Goal: Transaction & Acquisition: Purchase product/service

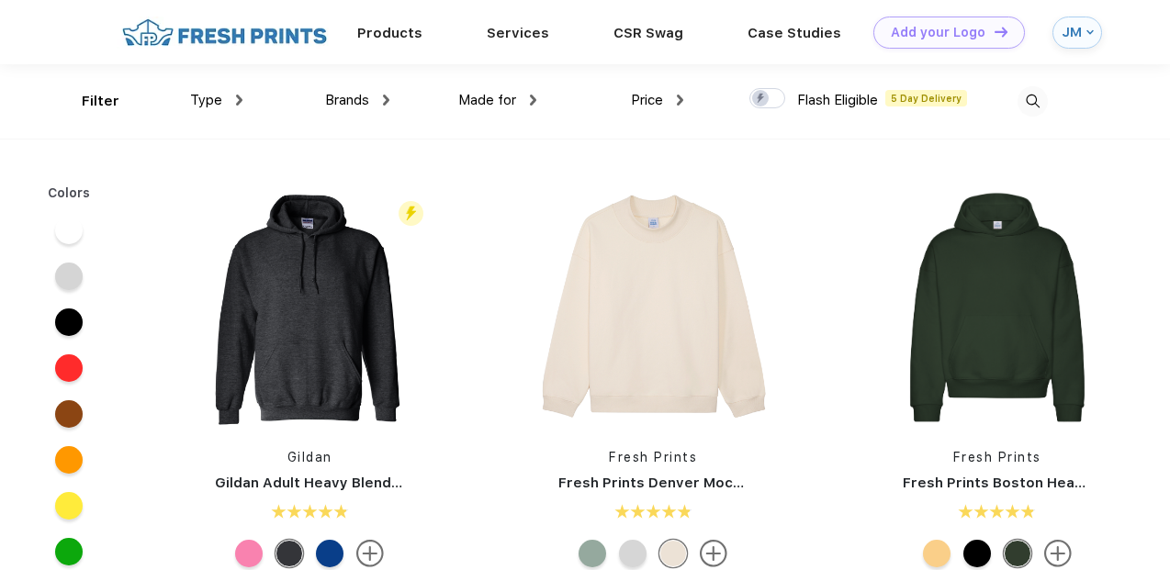
scroll to position [1, 0]
click at [66, 324] on div at bounding box center [69, 323] width 28 height 28
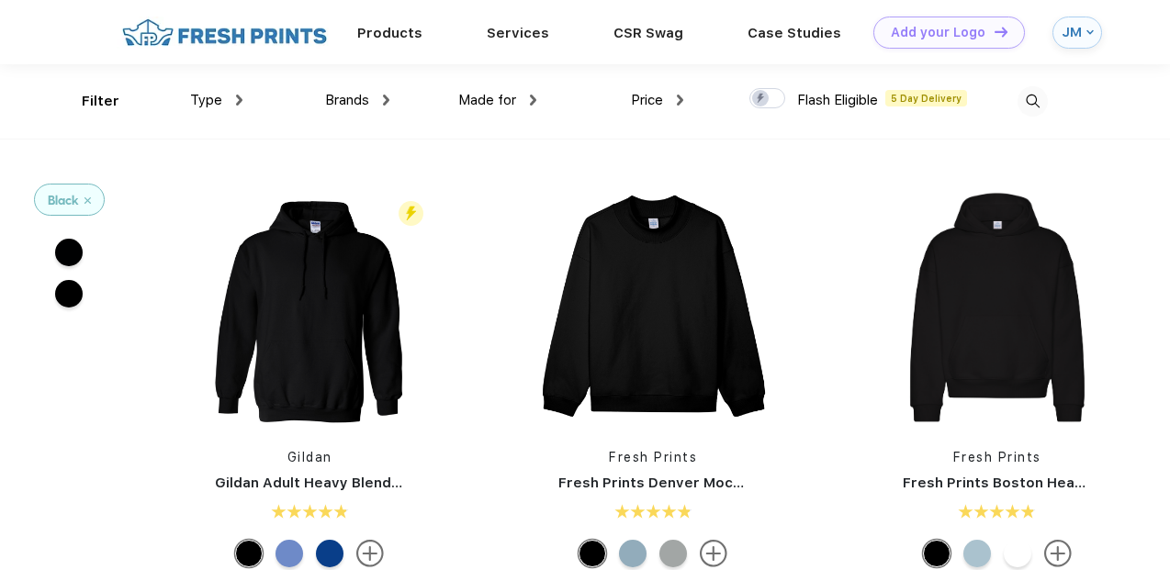
click at [341, 106] on span "Brands" at bounding box center [347, 100] width 44 height 17
click at [362, 98] on span "Brands" at bounding box center [347, 100] width 44 height 17
click at [387, 103] on img at bounding box center [386, 100] width 6 height 11
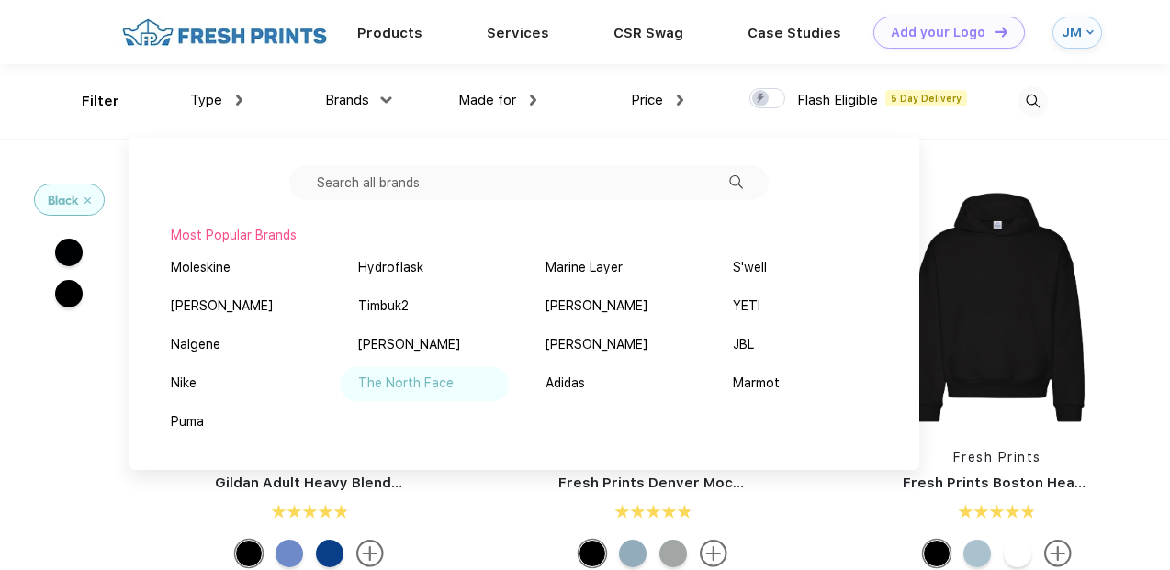
click at [389, 379] on div "The North Face" at bounding box center [406, 383] width 96 height 19
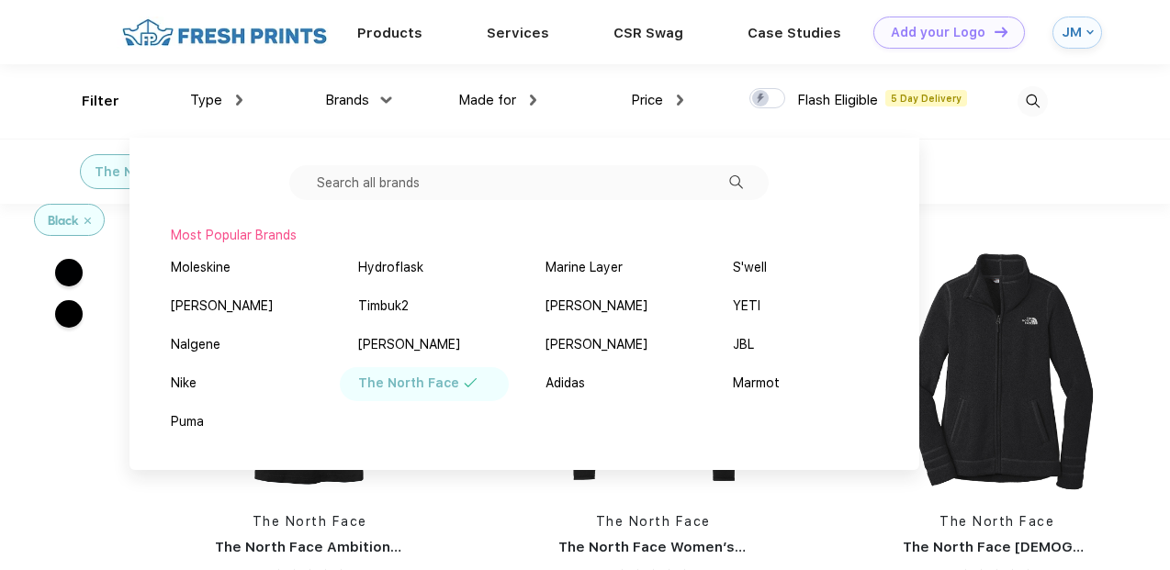
click at [976, 119] on div at bounding box center [974, 101] width 147 height 74
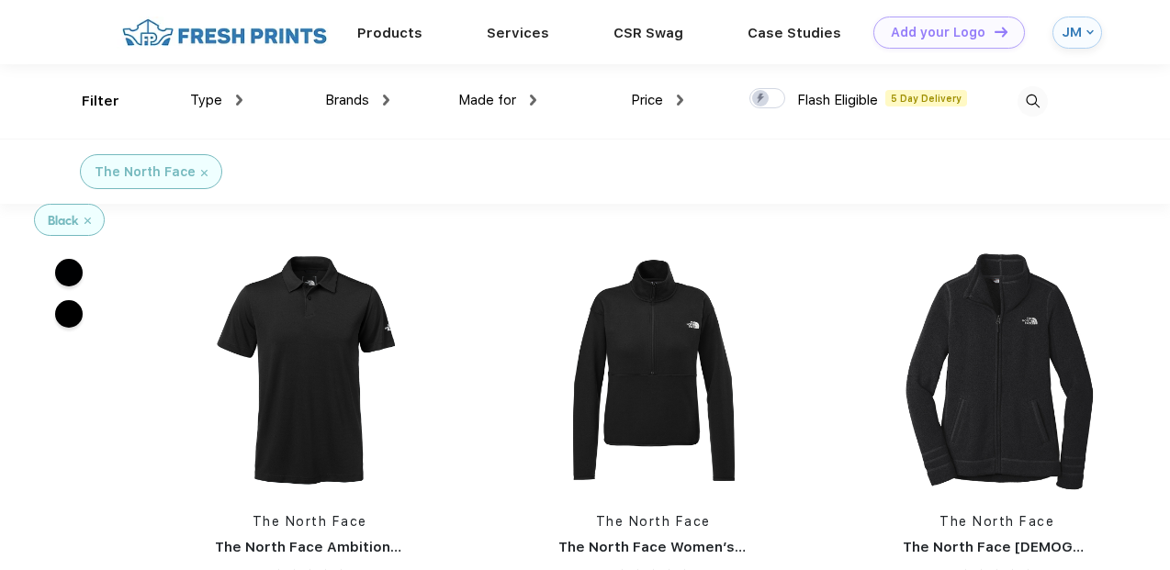
click at [534, 103] on img at bounding box center [533, 100] width 6 height 11
click at [242, 101] on img at bounding box center [239, 100] width 6 height 11
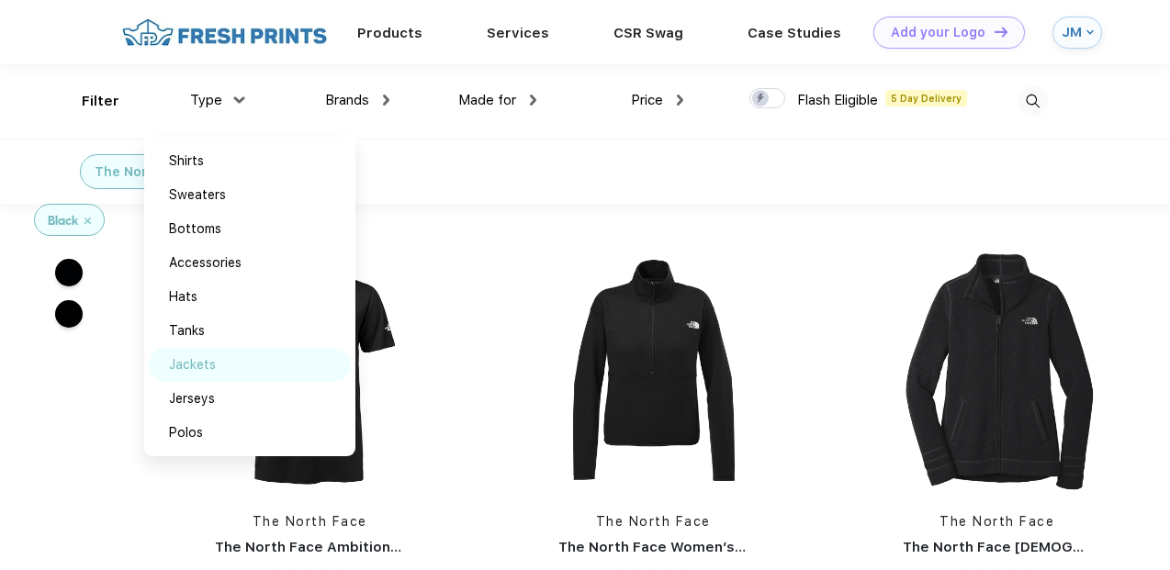
click at [201, 367] on div "Jackets" at bounding box center [192, 364] width 47 height 19
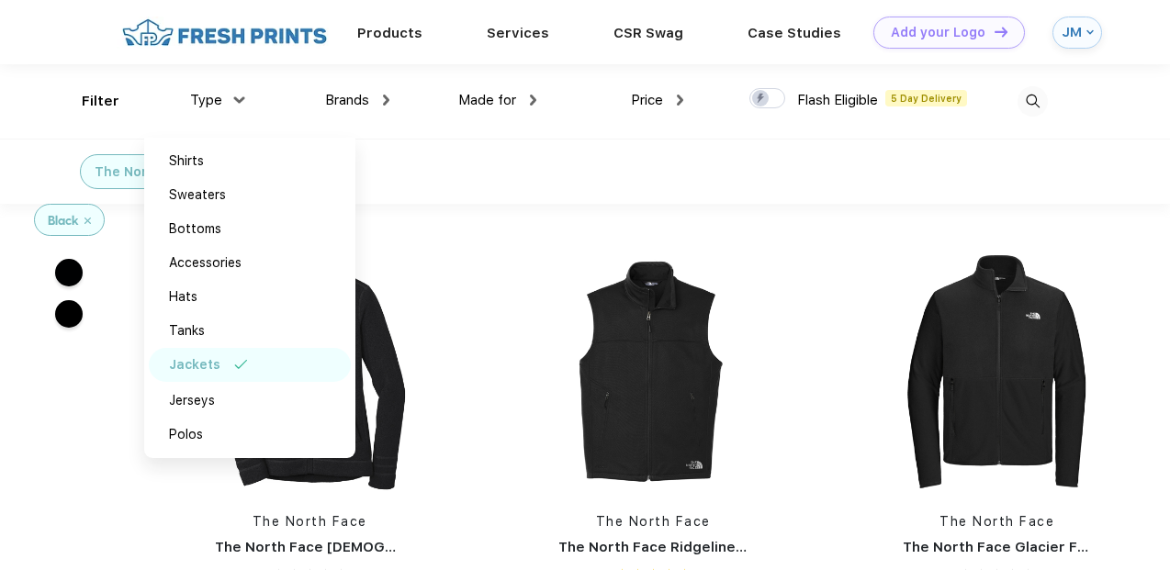
click at [524, 183] on div "The North Face Jackets" at bounding box center [585, 171] width 1170 height 65
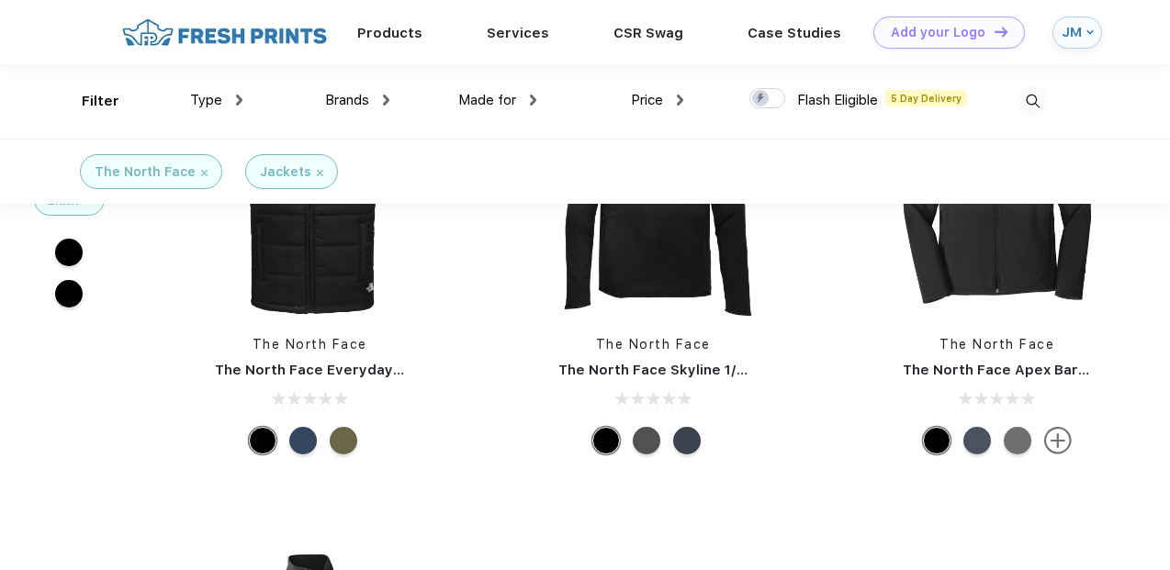
scroll to position [417, 0]
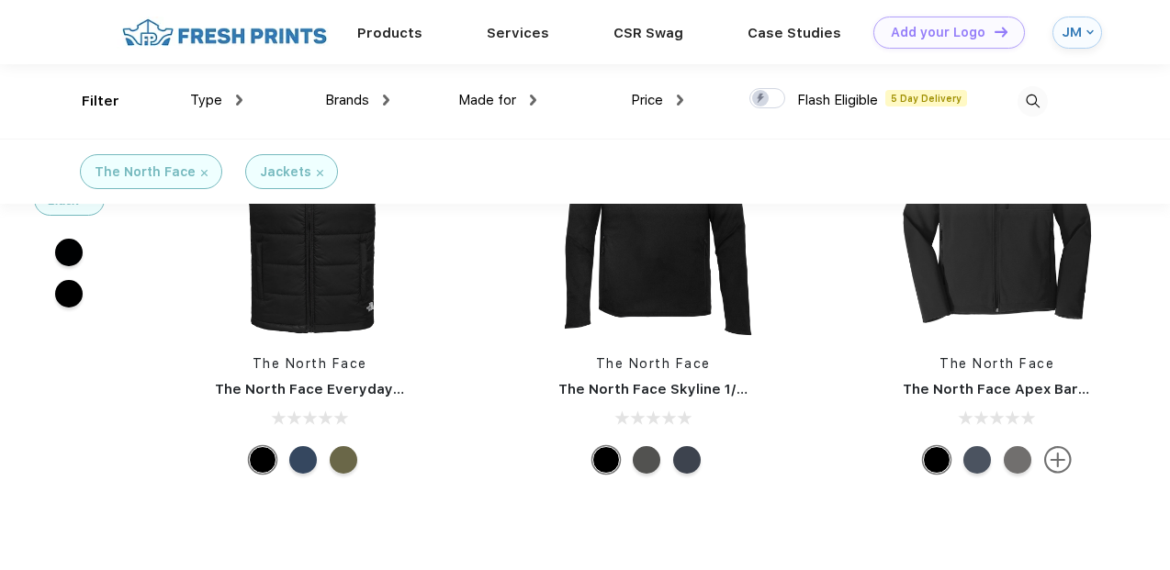
click at [940, 461] on div at bounding box center [937, 460] width 28 height 28
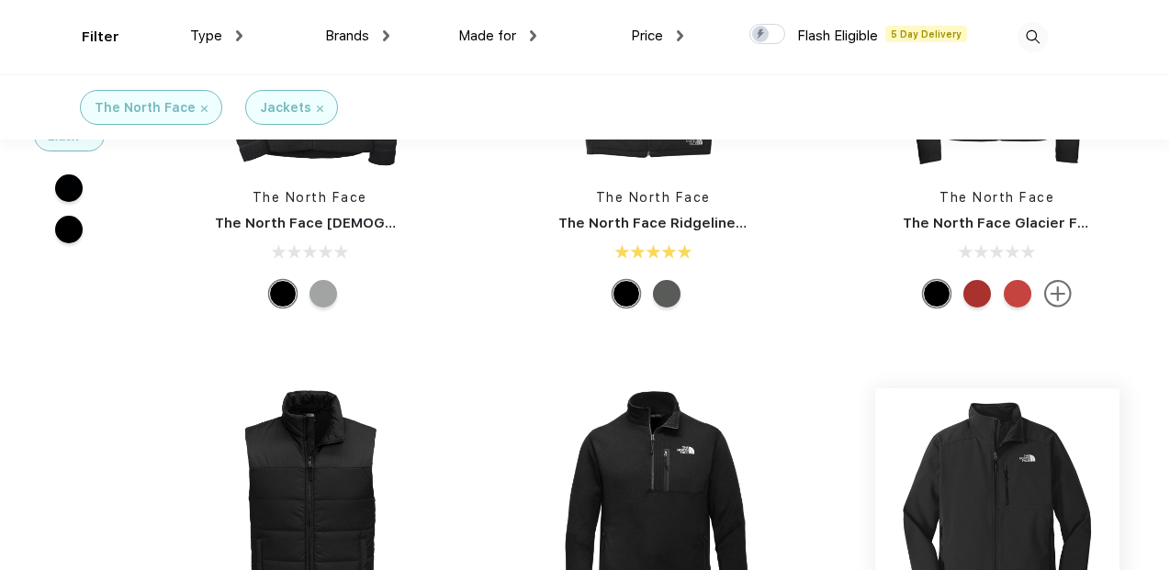
scroll to position [186, 0]
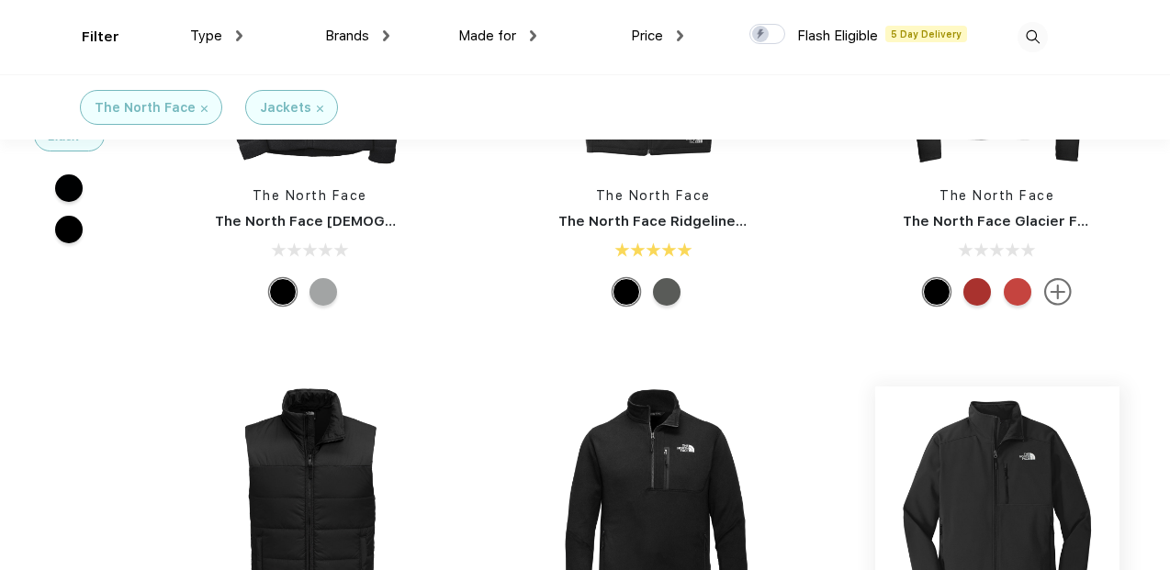
click at [1011, 428] on img at bounding box center [997, 509] width 244 height 244
